Goal: Book appointment/travel/reservation

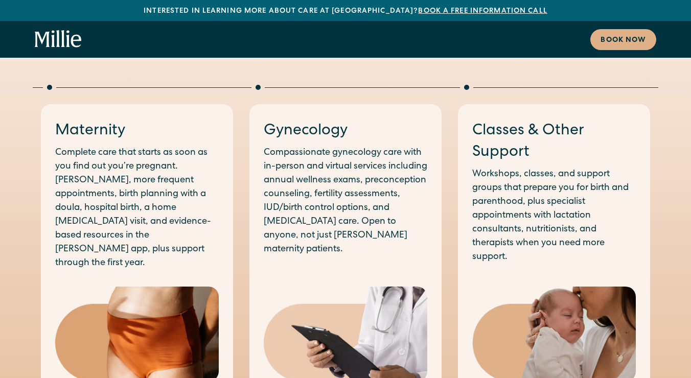
scroll to position [542, 0]
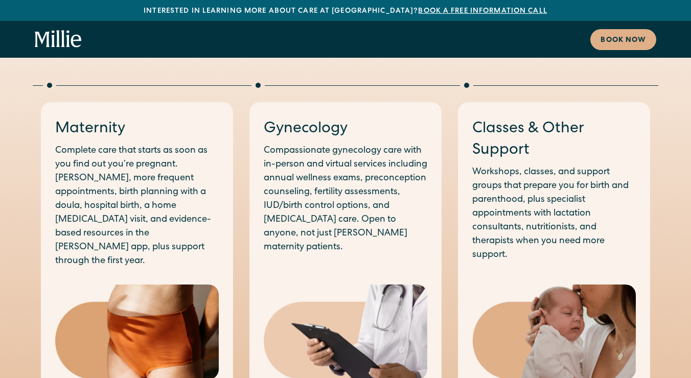
click at [190, 231] on p "Complete care that starts as soon as you find out you’re pregnant. [PERSON_NAME…" at bounding box center [136, 206] width 163 height 124
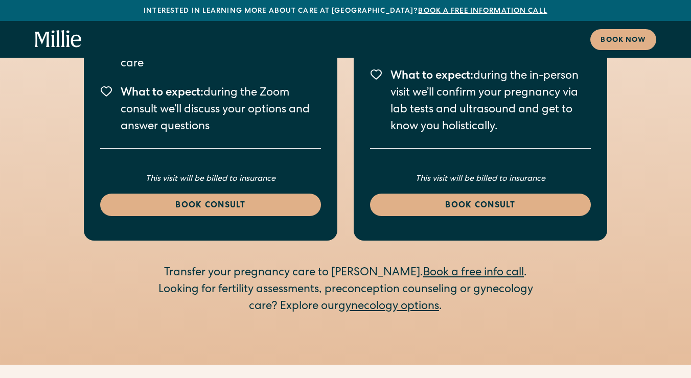
scroll to position [1430, 0]
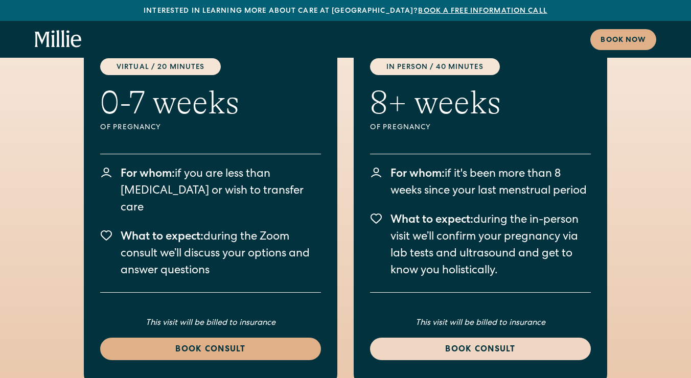
click at [429, 344] on div "Book consult" at bounding box center [480, 350] width 196 height 12
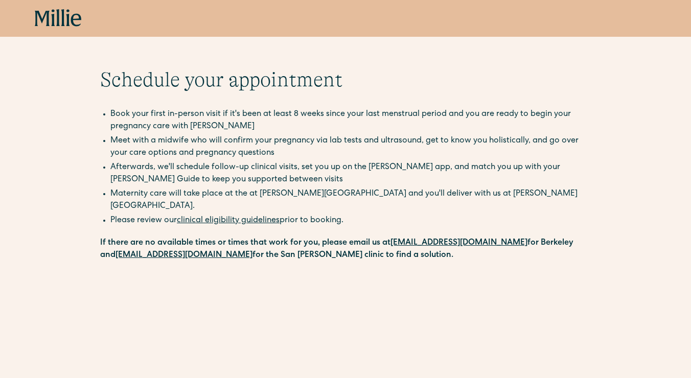
scroll to position [16, 0]
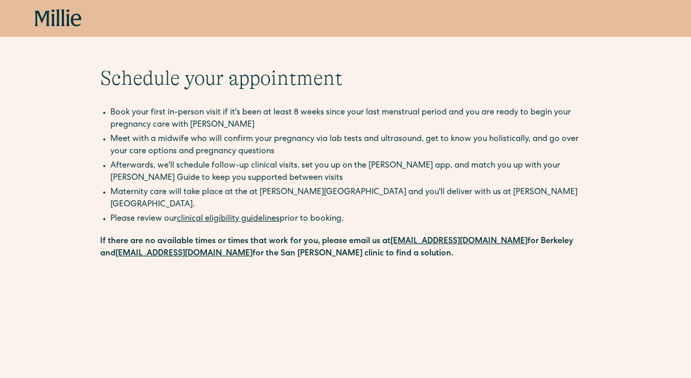
click at [265, 215] on link "clinical eligibility guidelines" at bounding box center [228, 219] width 103 height 8
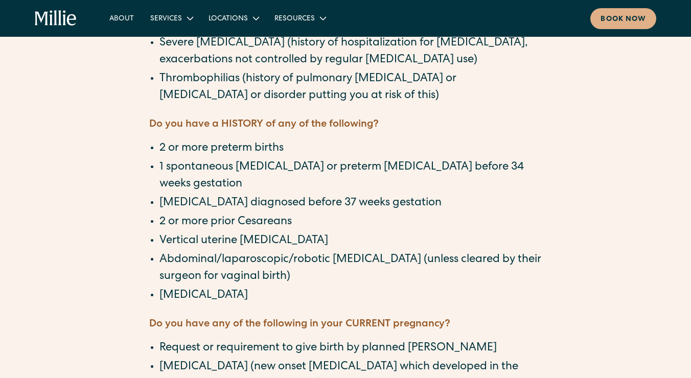
scroll to position [817, 0]
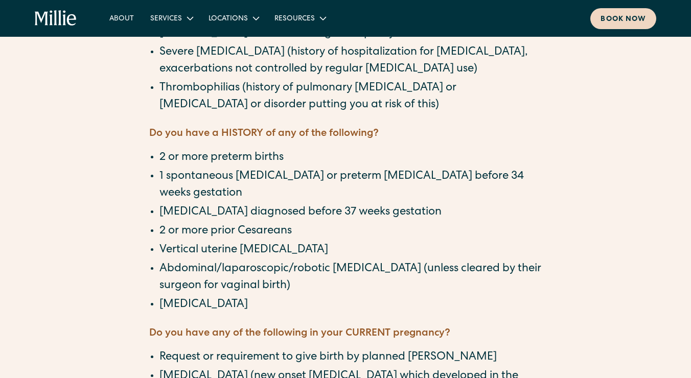
click at [619, 25] on link "Book now" at bounding box center [623, 18] width 66 height 21
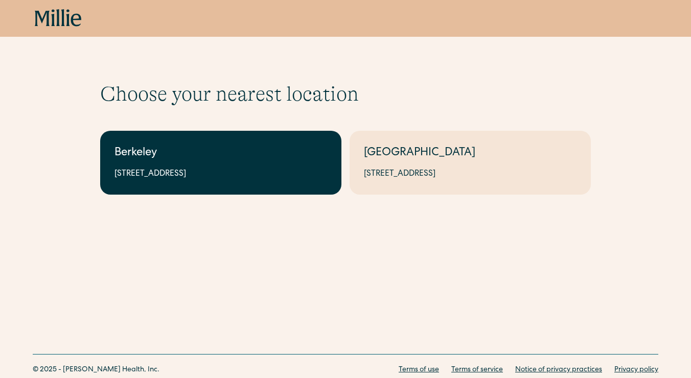
click at [266, 179] on div "[STREET_ADDRESS]" at bounding box center [220, 174] width 212 height 12
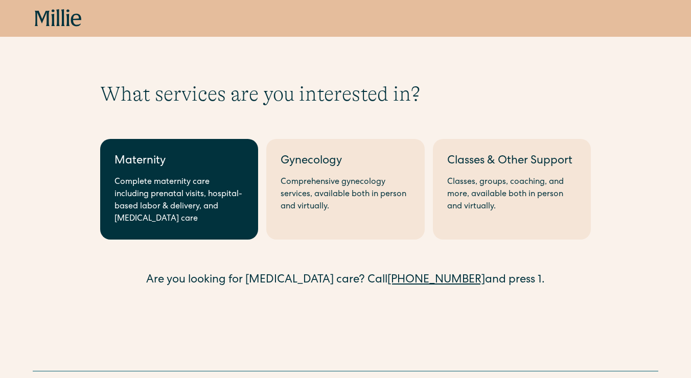
click at [174, 201] on div "Complete maternity care including prenatal visits, hospital-based labor & deliv…" at bounding box center [178, 200] width 129 height 49
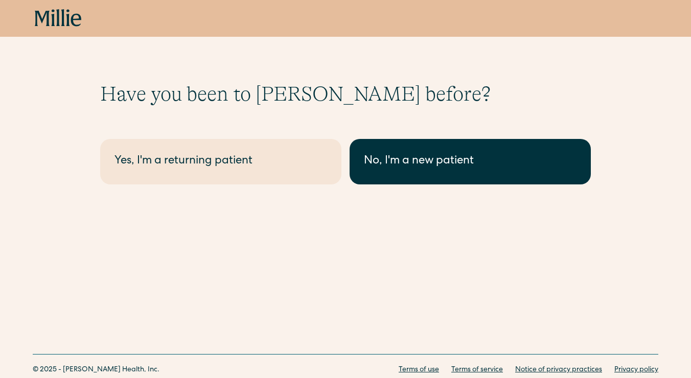
click at [381, 174] on link "No, I'm a new patient" at bounding box center [469, 161] width 241 height 45
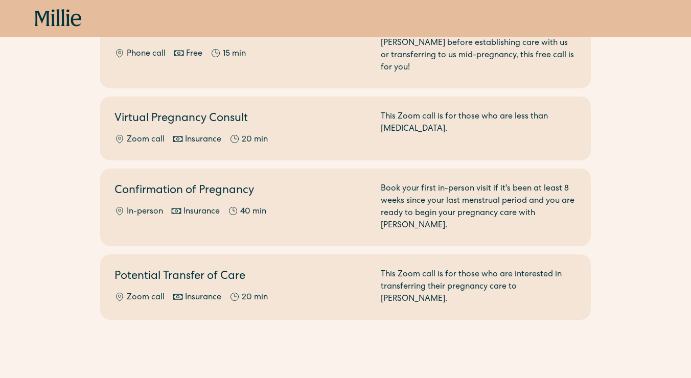
scroll to position [205, 0]
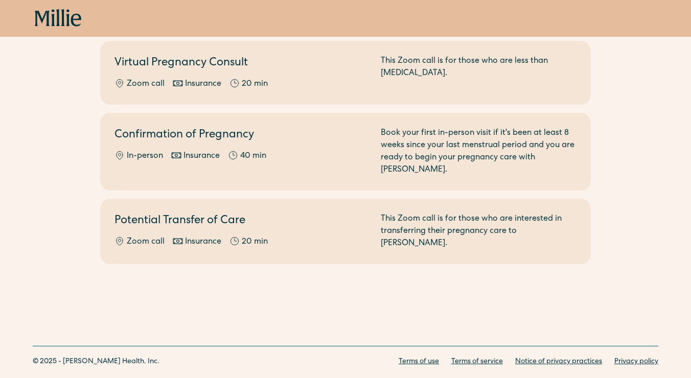
click at [52, 17] on icon at bounding box center [53, 17] width 4 height 17
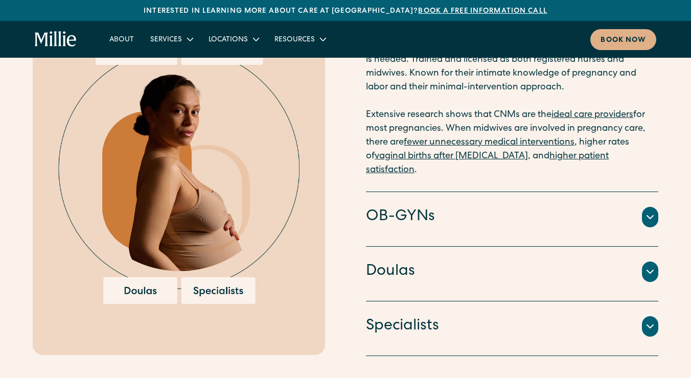
scroll to position [1077, 0]
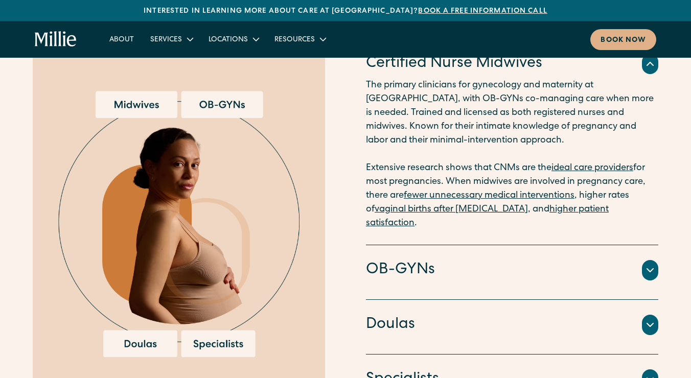
click at [409, 259] on h4 "OB-GYNs" at bounding box center [400, 269] width 69 height 21
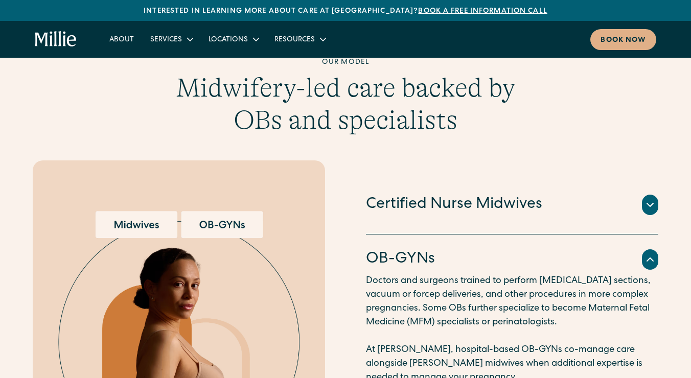
scroll to position [961, 0]
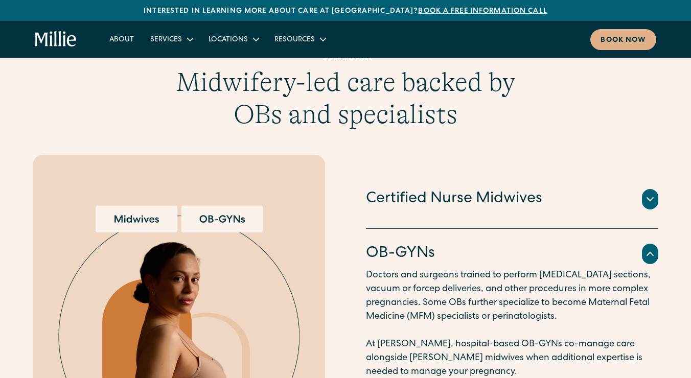
click at [376, 188] on h4 "Certified Nurse Midwives" at bounding box center [454, 198] width 176 height 21
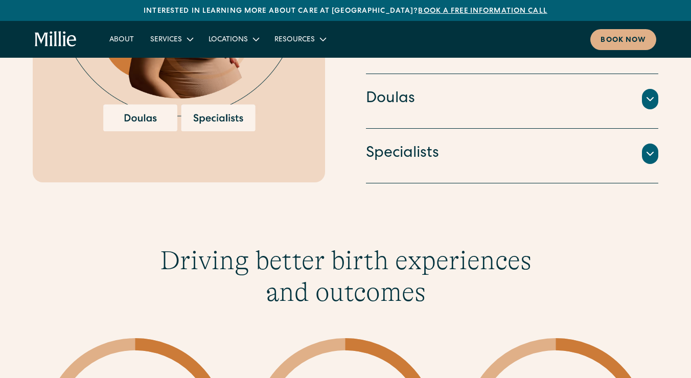
scroll to position [1297, 0]
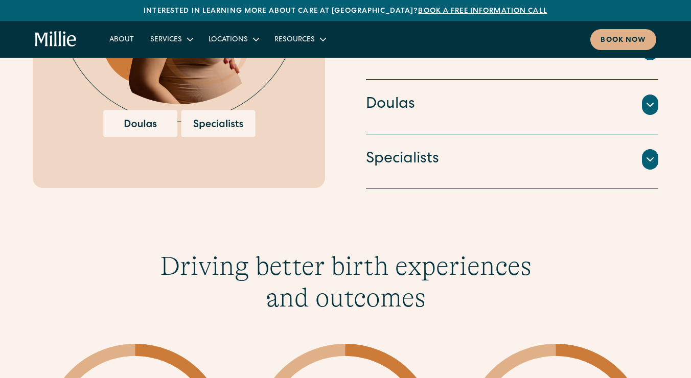
click at [463, 94] on div "Doulas" at bounding box center [512, 104] width 292 height 21
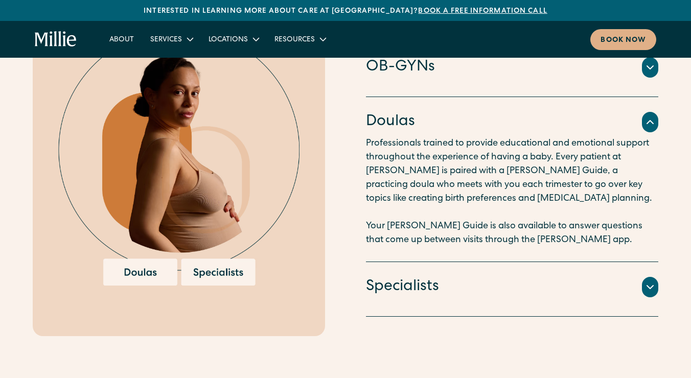
scroll to position [1141, 0]
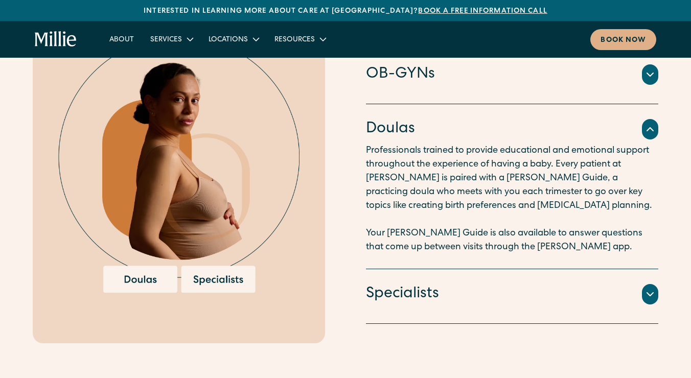
click at [390, 286] on h4 "Specialists" at bounding box center [402, 293] width 73 height 21
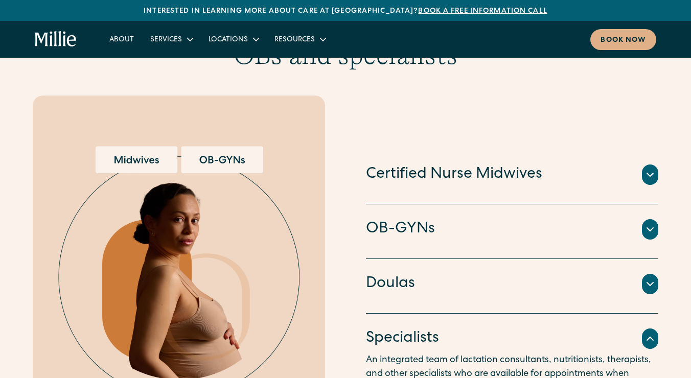
scroll to position [991, 0]
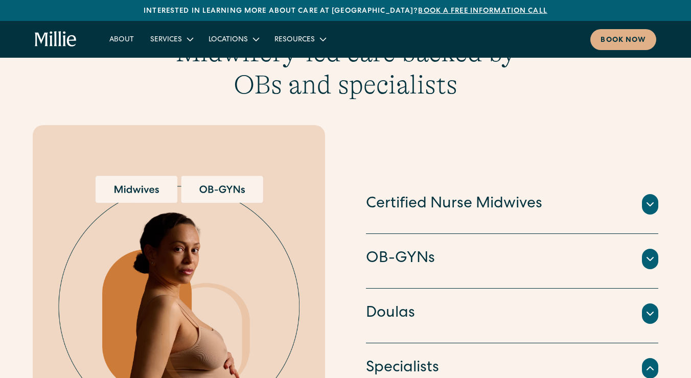
click at [388, 205] on h4 "Certified Nurse Midwives" at bounding box center [454, 204] width 176 height 21
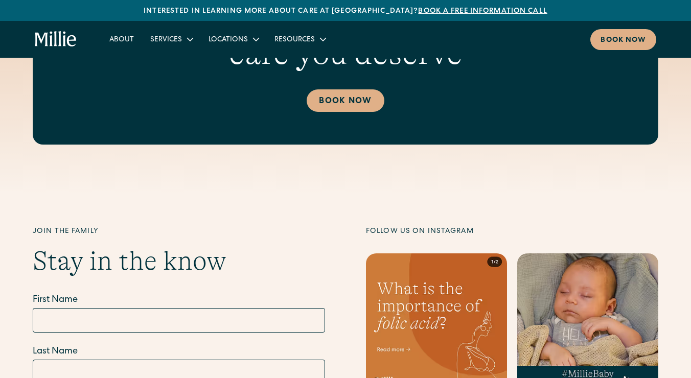
scroll to position [3503, 0]
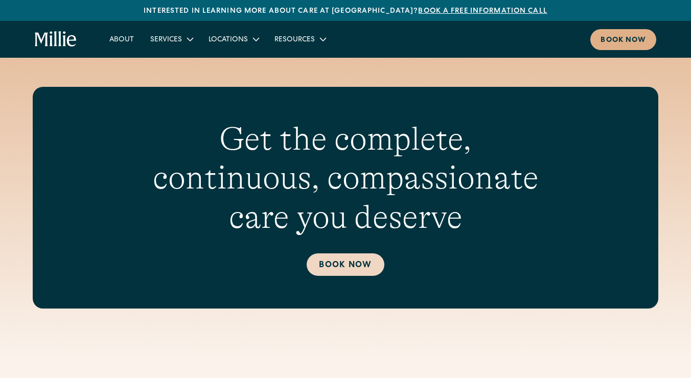
click at [356, 253] on link "Book Now" at bounding box center [344, 264] width 77 height 22
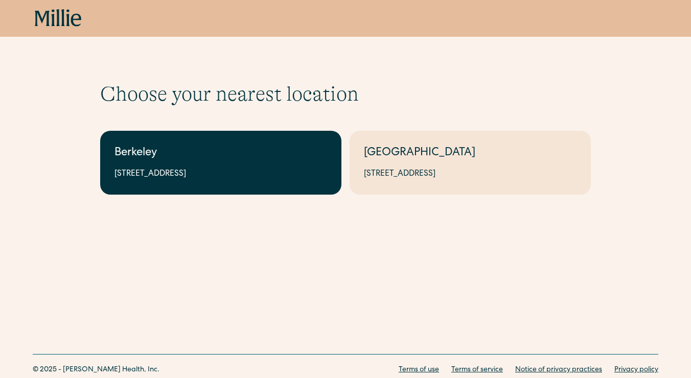
click at [275, 176] on div "2999 Regent St, Suite 524, Berkeley, CA 94705" at bounding box center [220, 174] width 212 height 12
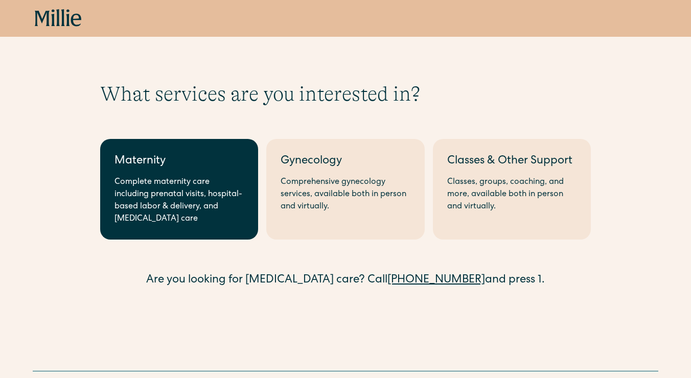
click at [214, 182] on div "Complete maternity care including prenatal visits, hospital-based labor & deliv…" at bounding box center [178, 200] width 129 height 49
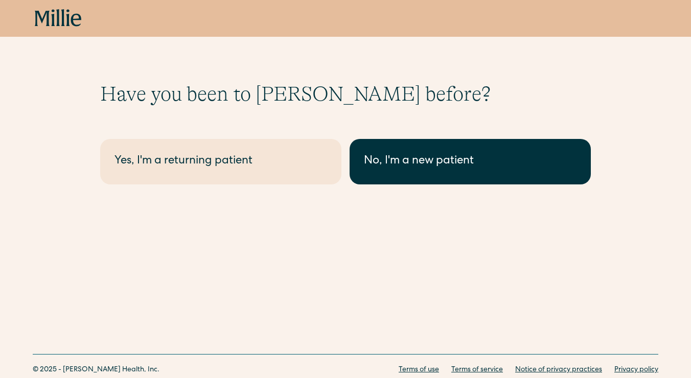
click at [460, 155] on div "No, I'm a new patient" at bounding box center [470, 161] width 212 height 17
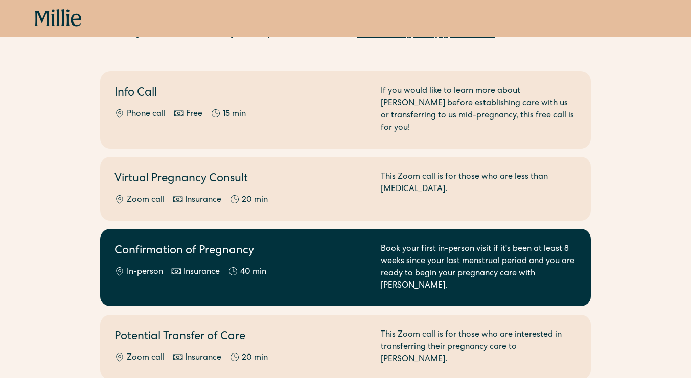
scroll to position [95, 0]
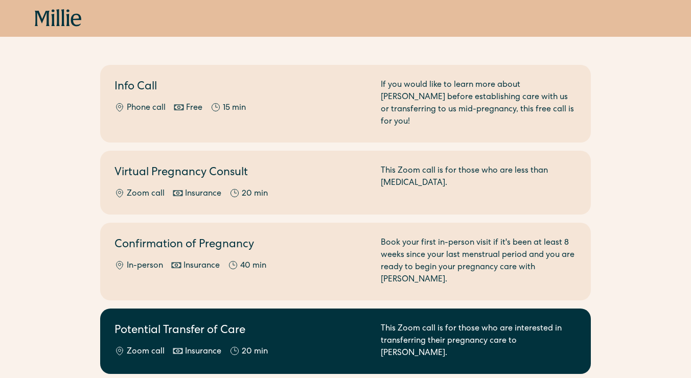
click at [320, 323] on h2 "Potential Transfer of Care" at bounding box center [241, 331] width 254 height 17
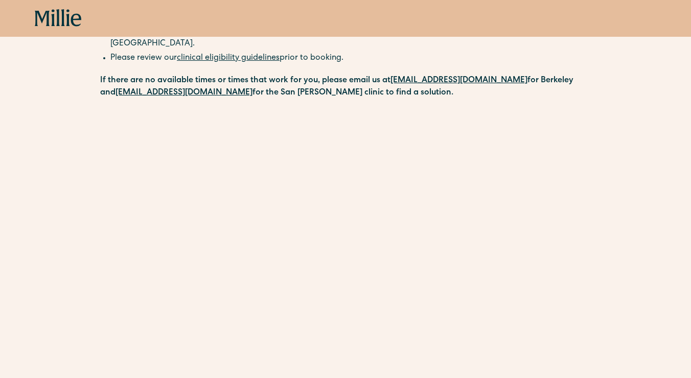
scroll to position [250, 0]
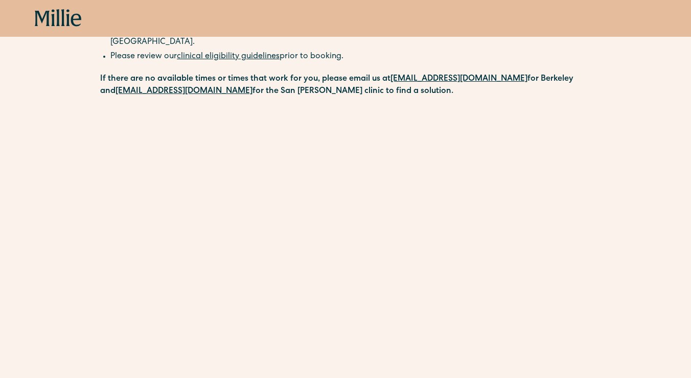
click at [65, 29] on div "Book now" at bounding box center [345, 18] width 691 height 37
click at [64, 18] on icon at bounding box center [58, 18] width 47 height 18
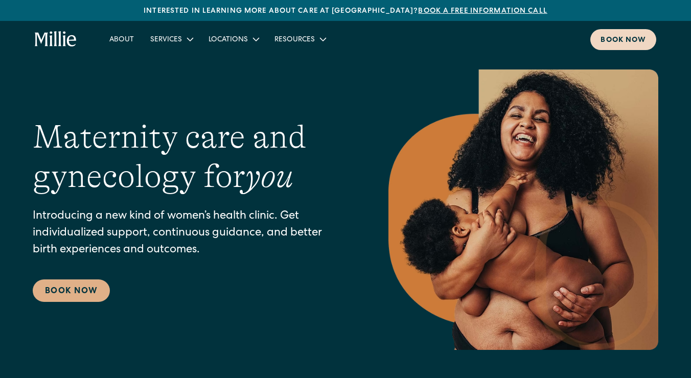
click at [611, 46] on link "Book now" at bounding box center [623, 39] width 66 height 21
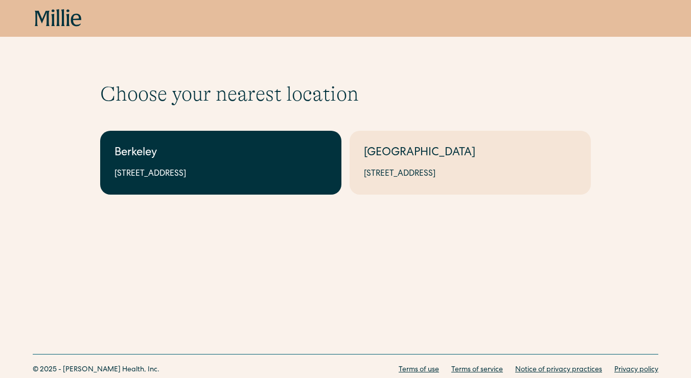
click at [288, 181] on link "Berkeley [STREET_ADDRESS]" at bounding box center [220, 163] width 241 height 64
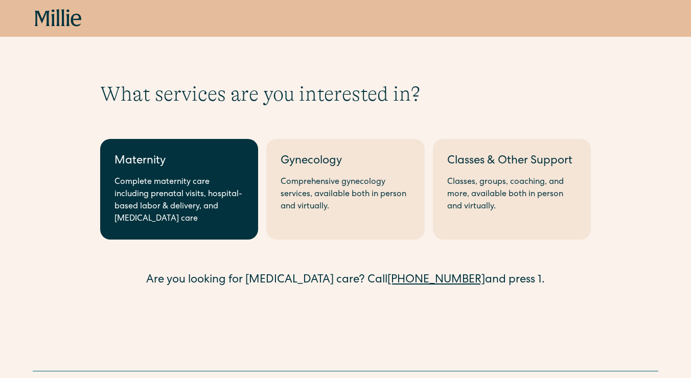
click at [215, 207] on div "Complete maternity care including prenatal visits, hospital-based labor & deliv…" at bounding box center [178, 200] width 129 height 49
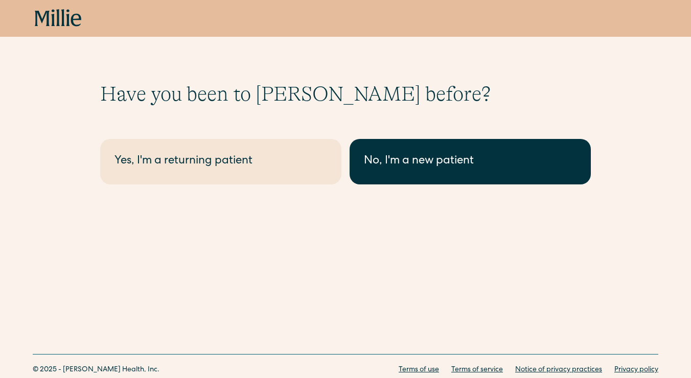
click at [403, 171] on link "No, I'm a new patient" at bounding box center [469, 161] width 241 height 45
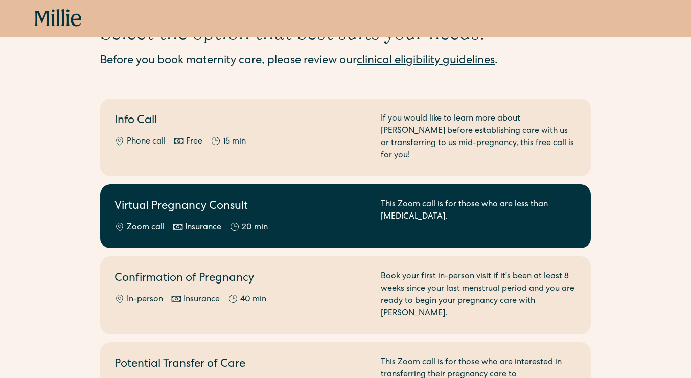
scroll to position [63, 0]
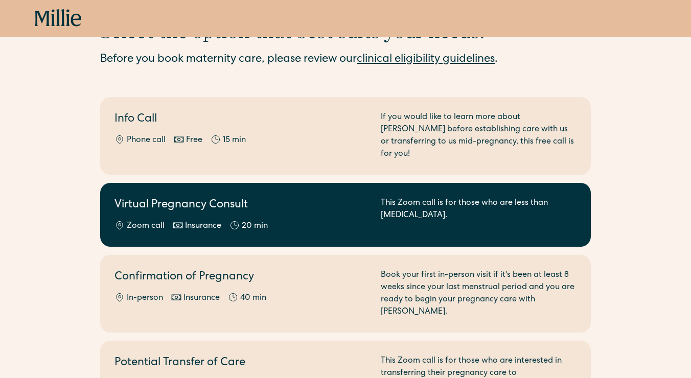
click at [275, 220] on div "Zoom call Insurance 20 min" at bounding box center [241, 226] width 254 height 12
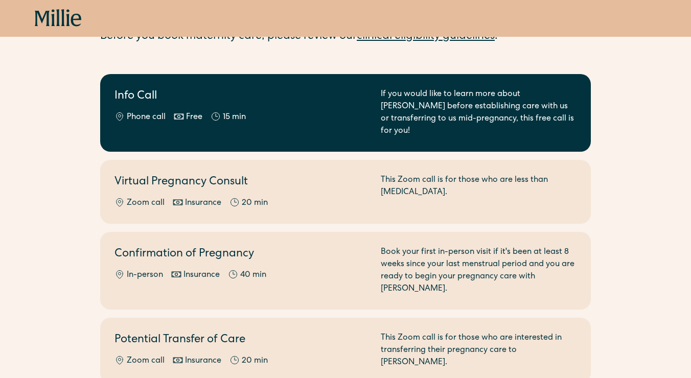
scroll to position [85, 0]
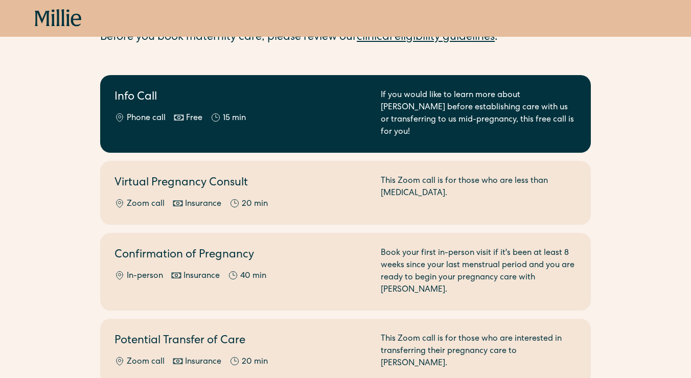
click at [146, 129] on link "Info Call Phone call Free 15 min If you would like to learn more about Millie b…" at bounding box center [345, 114] width 490 height 78
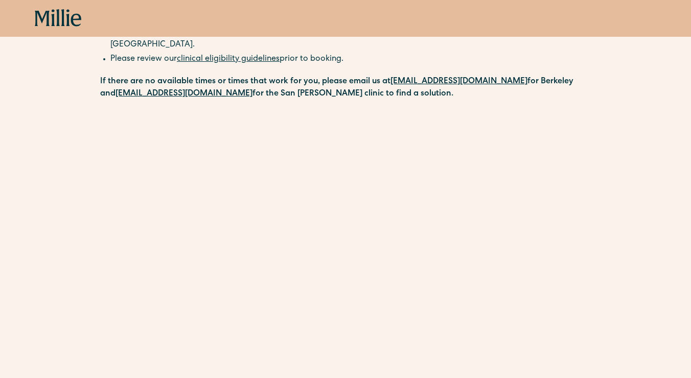
scroll to position [155, 0]
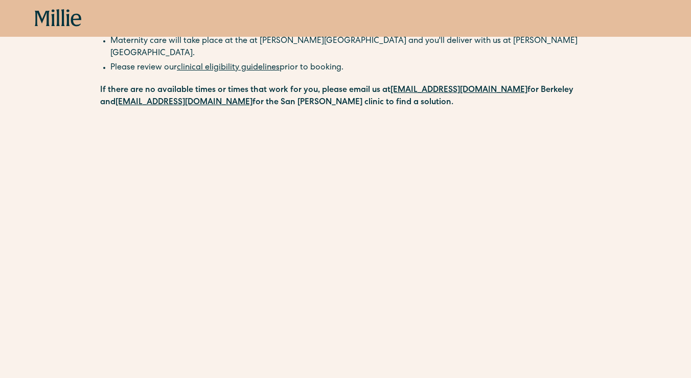
click at [74, 25] on icon at bounding box center [75, 20] width 10 height 13
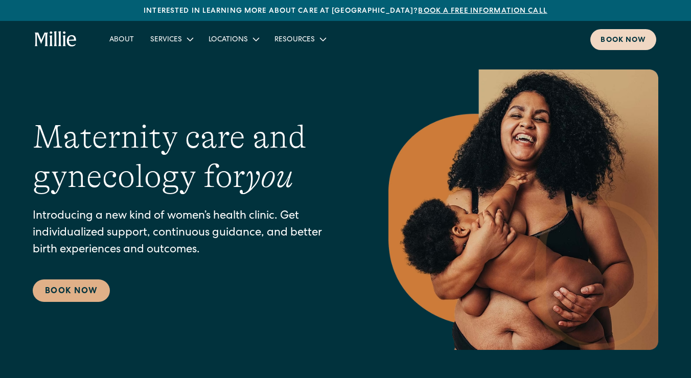
click at [619, 35] on div "Book now" at bounding box center [622, 40] width 45 height 11
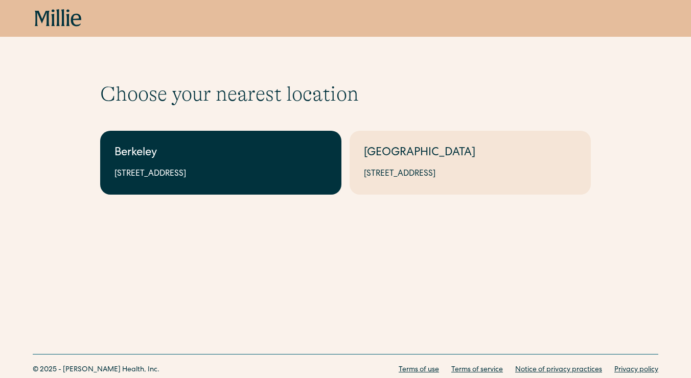
click at [255, 178] on div "[STREET_ADDRESS]" at bounding box center [220, 174] width 212 height 12
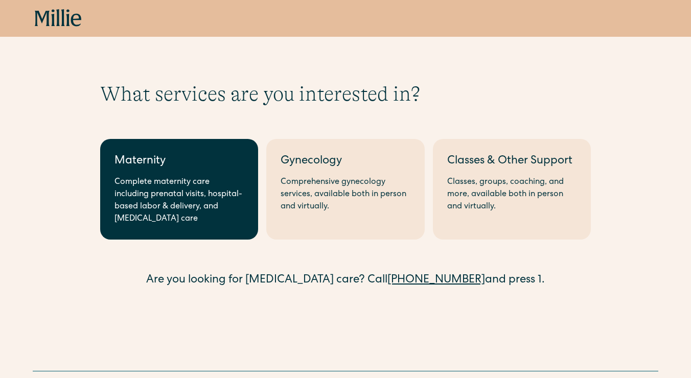
click at [217, 210] on div "Complete maternity care including prenatal visits, hospital-based labor & deliv…" at bounding box center [178, 200] width 129 height 49
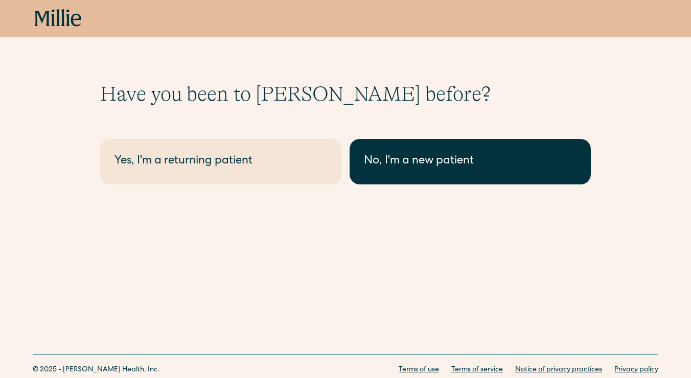
click at [416, 155] on div "No, I'm a new patient" at bounding box center [470, 161] width 212 height 17
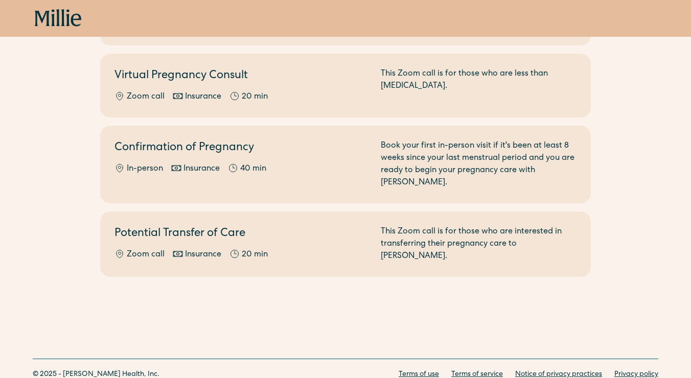
scroll to position [184, 0]
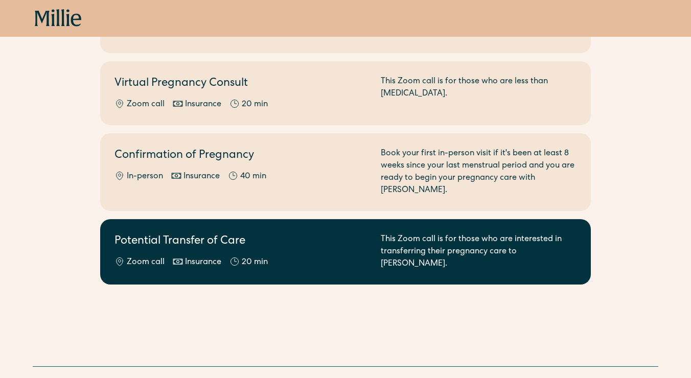
click at [245, 256] on div "20 min" at bounding box center [255, 262] width 26 height 12
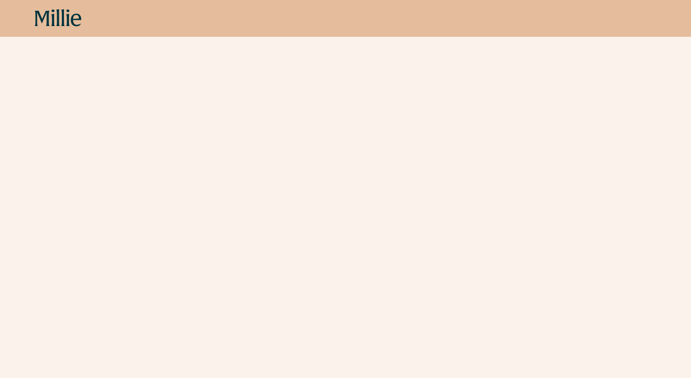
scroll to position [459, 0]
